Goal: Transaction & Acquisition: Purchase product/service

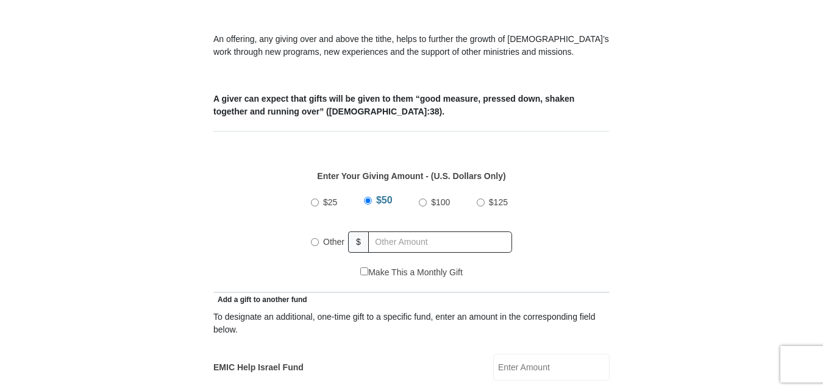
scroll to position [488, 0]
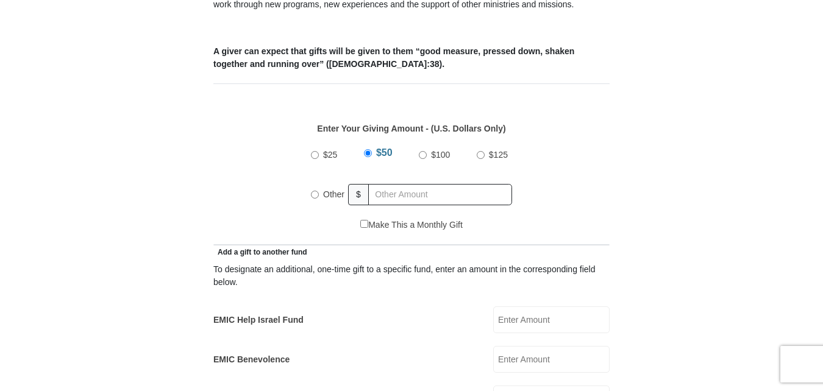
click at [313, 191] on input "Other" at bounding box center [315, 195] width 8 height 8
radio input "true"
click at [392, 184] on input "text" at bounding box center [442, 194] width 140 height 21
type input "224.00"
click at [583, 158] on div "$25 $50 $100 $125 Other $ 224.00" at bounding box center [411, 179] width 383 height 79
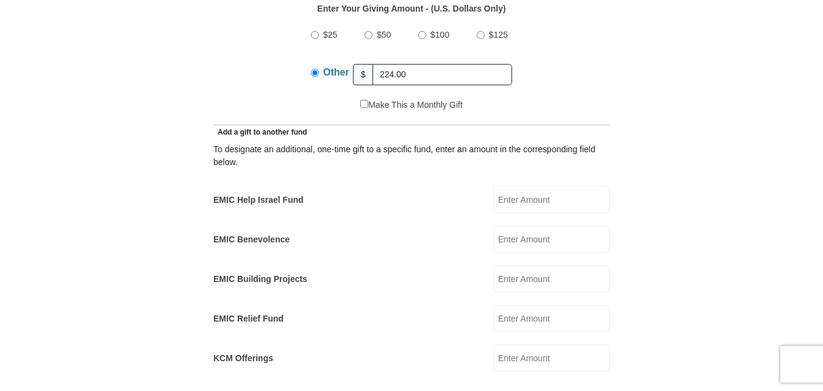
scroll to position [609, 0]
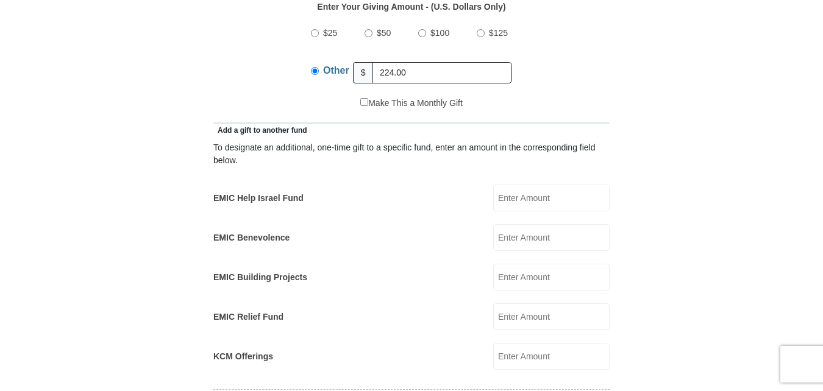
click at [520, 185] on input "EMIC Help Israel Fund" at bounding box center [551, 198] width 116 height 27
type input "37.00"
click at [653, 163] on form "[GEOGRAPHIC_DATA][DEMOGRAPHIC_DATA] Online Giving Because of gifts like yours, …" at bounding box center [411, 340] width 695 height 1803
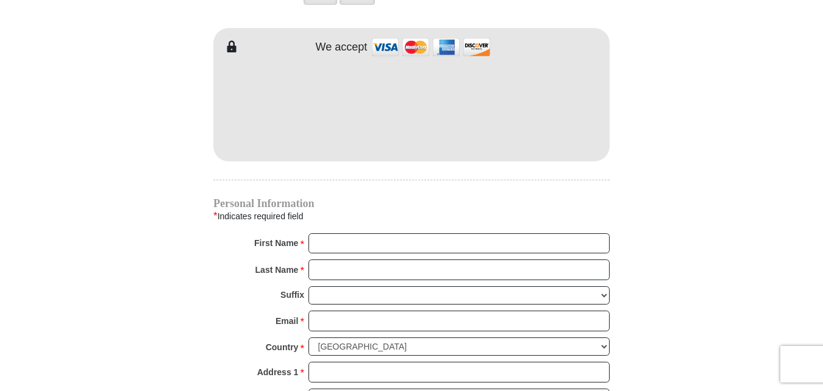
scroll to position [1097, 0]
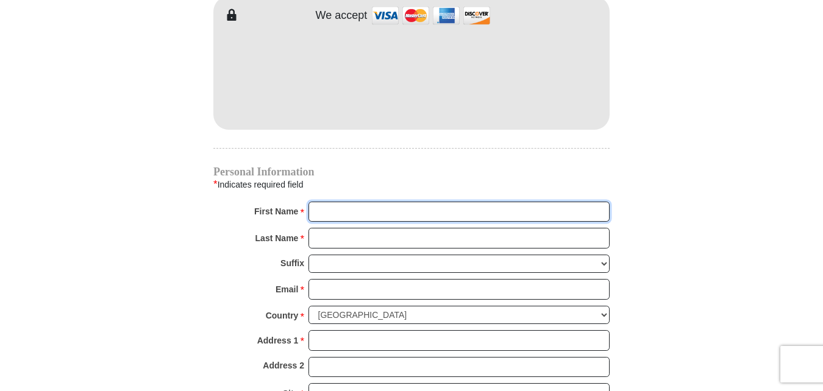
click at [361, 202] on input "First Name *" at bounding box center [458, 212] width 301 height 21
type input "[PERSON_NAME]"
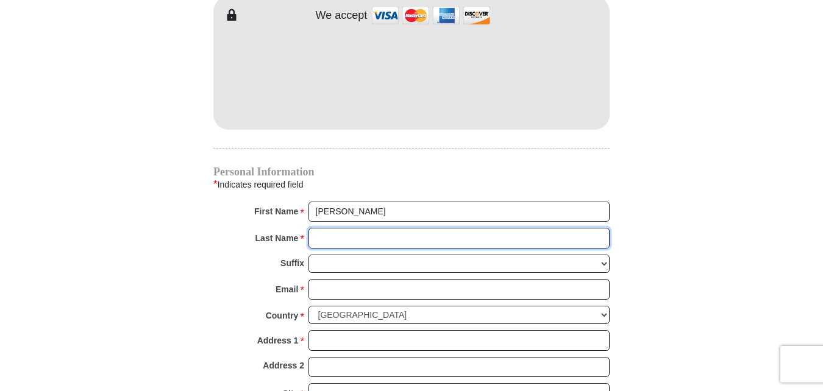
type input "Hill"
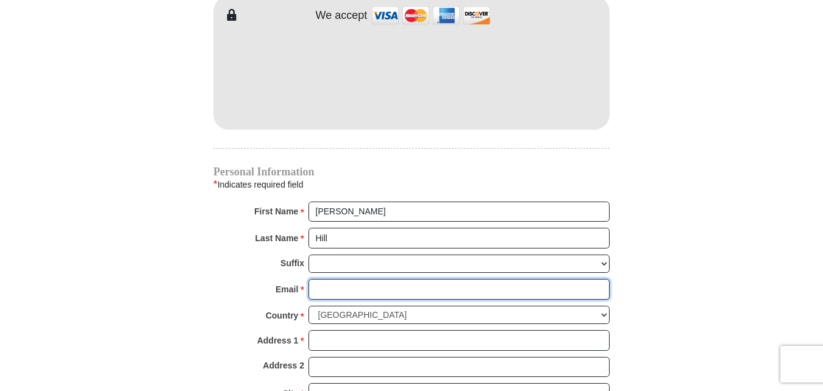
type input "[EMAIL_ADDRESS][DOMAIN_NAME]"
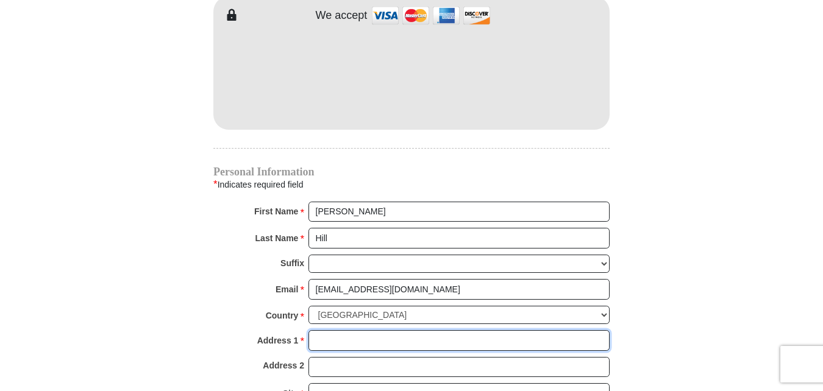
type input "[STREET_ADDRESS][PERSON_NAME]"
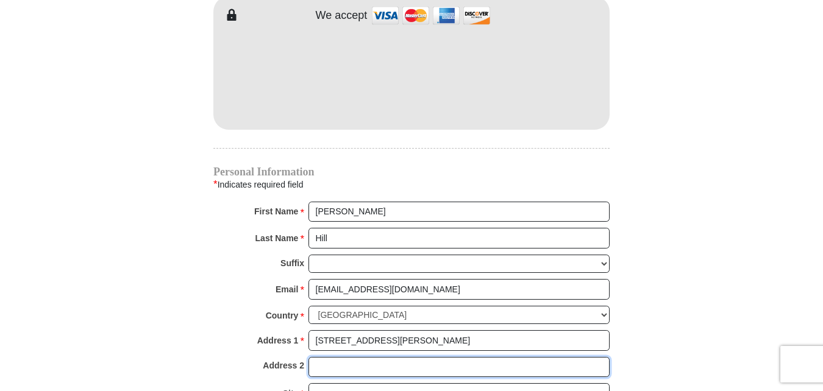
type input "apt 112"
type input "Decatur"
select select "[GEOGRAPHIC_DATA]"
type input "76234"
type input "8327214251"
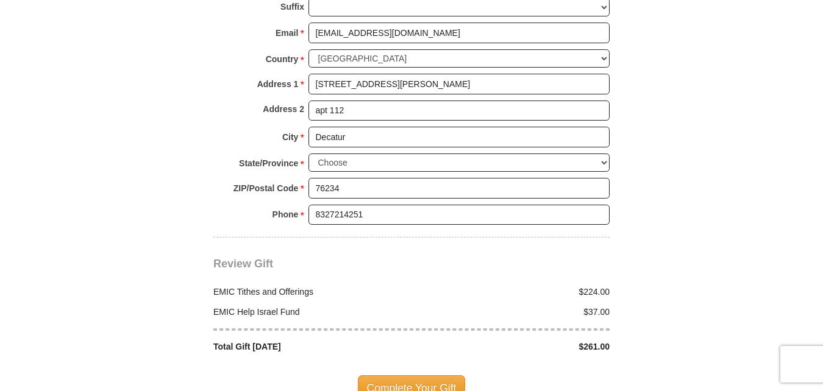
scroll to position [1403, 0]
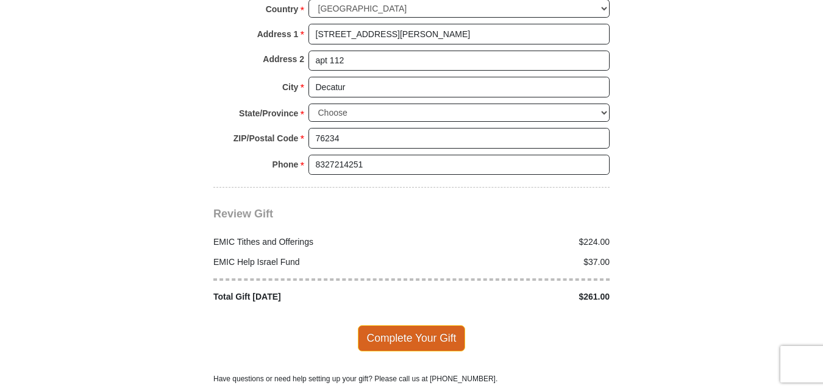
click at [413, 325] on span "Complete Your Gift" at bounding box center [412, 338] width 108 height 26
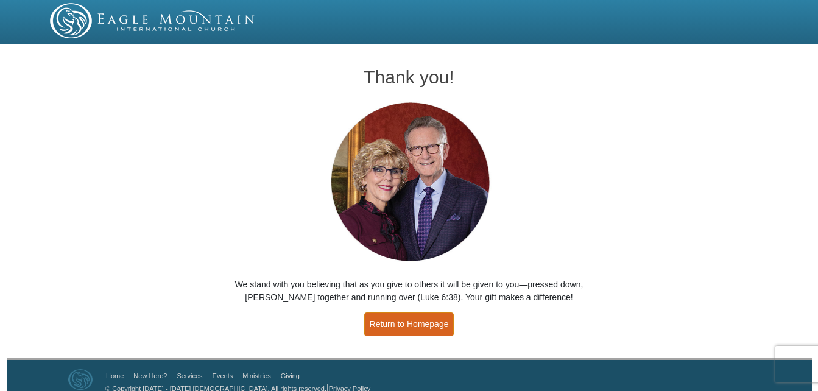
click at [406, 325] on link "Return to Homepage" at bounding box center [409, 325] width 90 height 24
